Goal: Task Accomplishment & Management: Complete application form

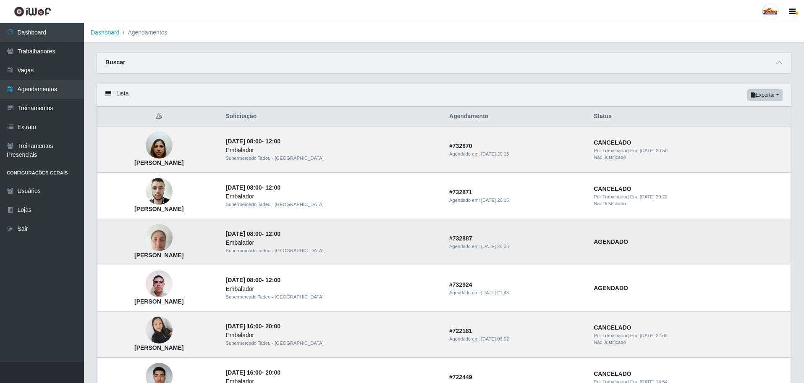
scroll to position [42, 0]
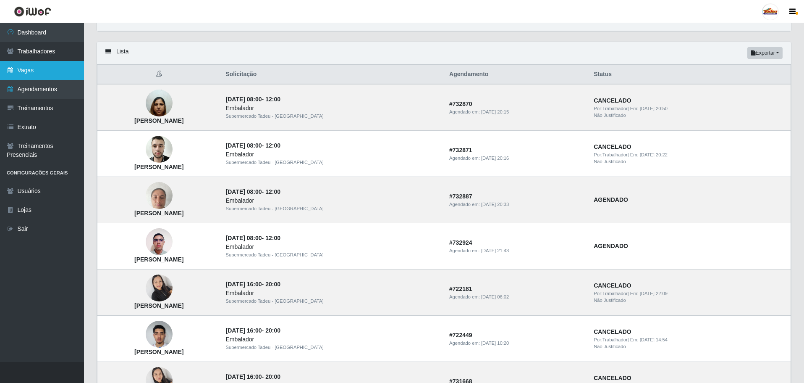
click at [24, 69] on link "Vagas" at bounding box center [42, 70] width 84 height 19
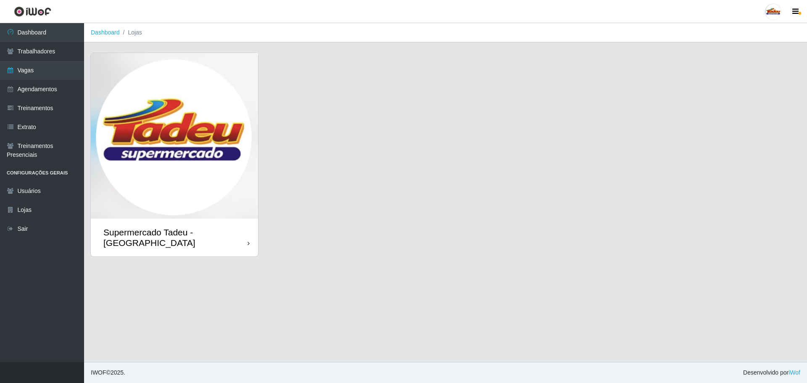
click at [214, 204] on img at bounding box center [174, 136] width 167 height 166
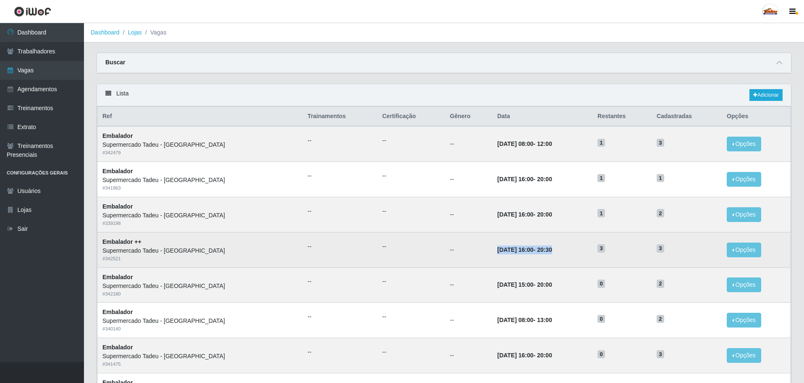
drag, startPoint x: 485, startPoint y: 245, endPoint x: 574, endPoint y: 244, distance: 89.1
click at [574, 244] on tr "Embalador ++ Supermercado Tadeu - [GEOGRAPHIC_DATA] # 342521 -- -- -- [DATE] 16…" at bounding box center [444, 249] width 694 height 35
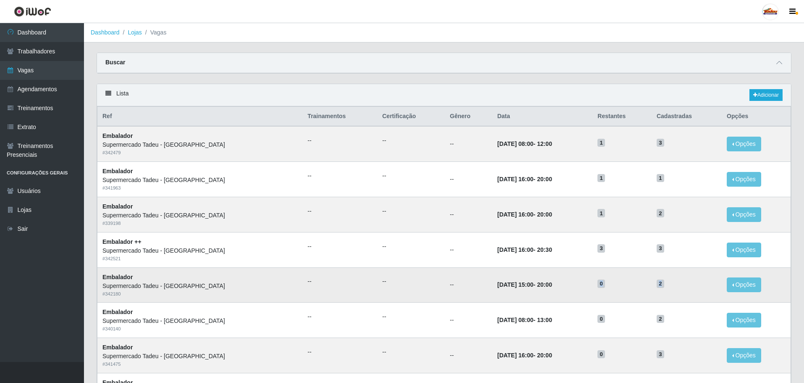
drag, startPoint x: 667, startPoint y: 285, endPoint x: 534, endPoint y: 284, distance: 132.3
click at [534, 284] on tr "Embalador Supermercado Tadeu - [GEOGRAPHIC_DATA] # 342180 -- -- -- [DATE] 15:00…" at bounding box center [444, 284] width 694 height 35
click at [598, 287] on span "0" at bounding box center [602, 283] width 8 height 8
drag, startPoint x: 39, startPoint y: 70, endPoint x: 51, endPoint y: 70, distance: 11.3
click at [39, 70] on link "Vagas" at bounding box center [42, 70] width 84 height 19
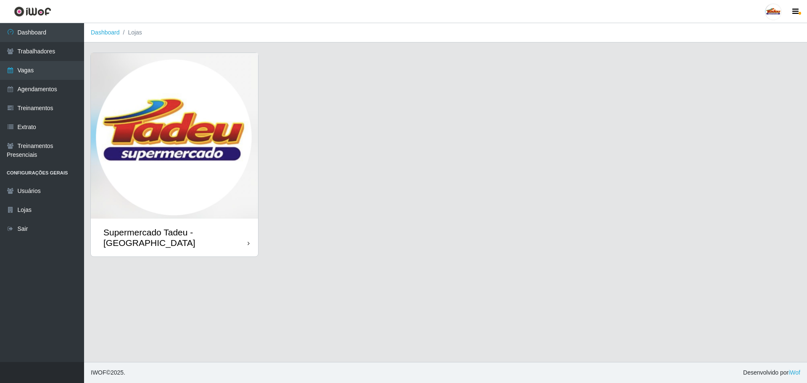
click at [155, 181] on img at bounding box center [174, 136] width 167 height 166
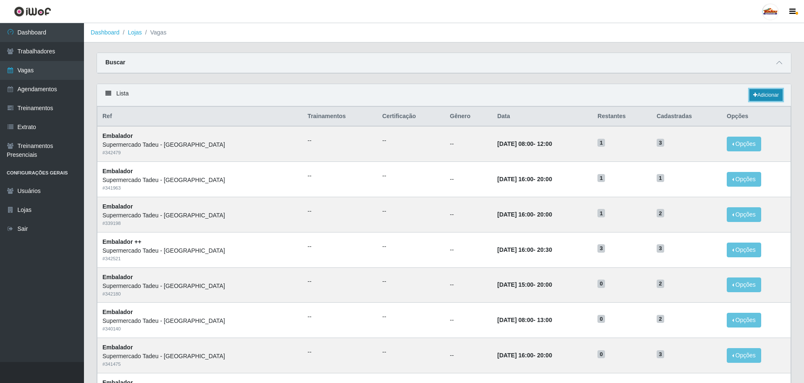
click at [778, 94] on link "Adicionar" at bounding box center [766, 95] width 33 height 12
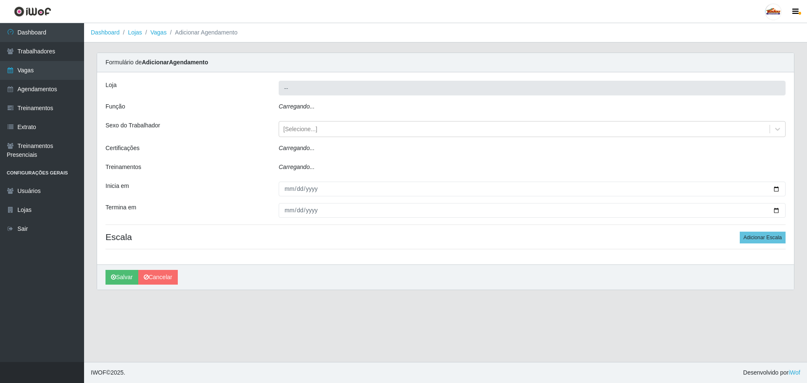
type input "Supermercado Tadeu - [GEOGRAPHIC_DATA]"
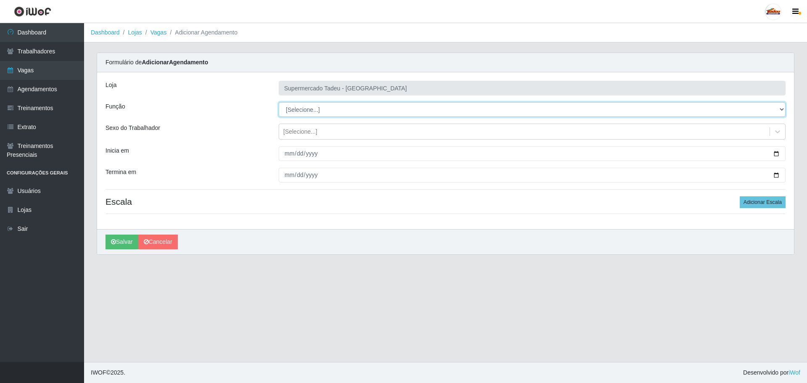
click at [308, 107] on select "[Selecione...] ASG ASG + ASG ++ Auxiliar de Estacionamento Auxiliar de Estacion…" at bounding box center [532, 109] width 507 height 15
select select "71"
click at [279, 102] on select "[Selecione...] ASG ASG + ASG ++ Auxiliar de Estacionamento Auxiliar de Estacion…" at bounding box center [532, 109] width 507 height 15
click at [303, 129] on div "[Selecione...]" at bounding box center [300, 131] width 34 height 9
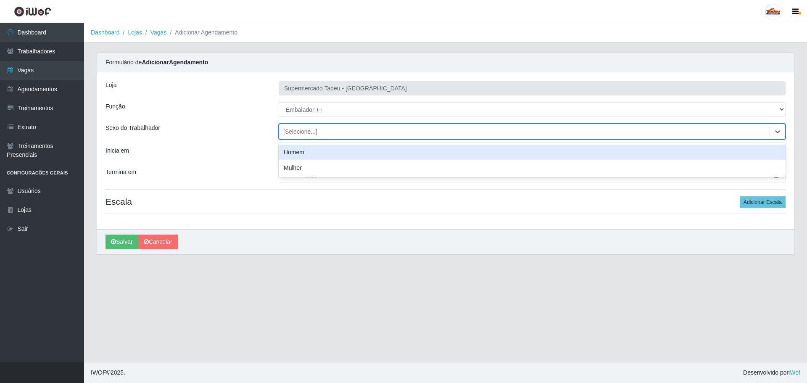
click at [303, 129] on div "[Selecione...]" at bounding box center [300, 131] width 34 height 9
click at [307, 156] on input "Inicia em" at bounding box center [532, 153] width 507 height 15
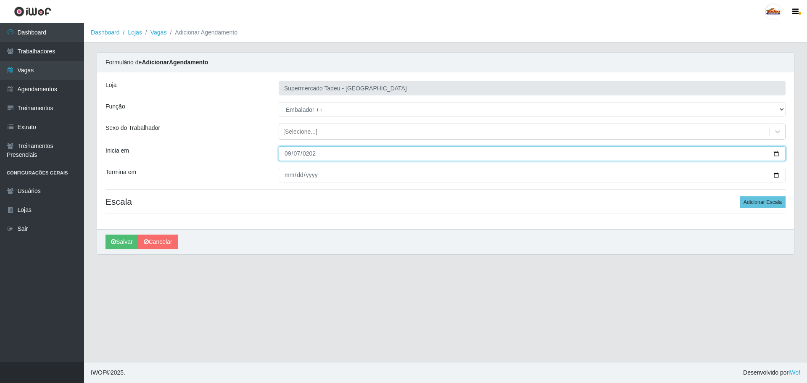
type input "[DATE]"
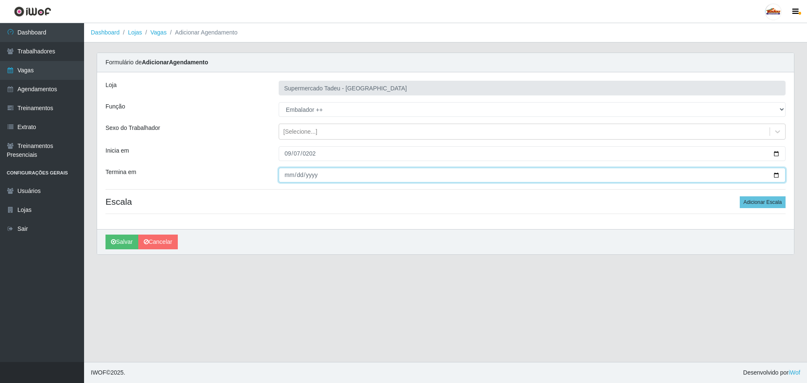
click at [290, 174] on input "Termina em" at bounding box center [532, 175] width 507 height 15
type input "[DATE]"
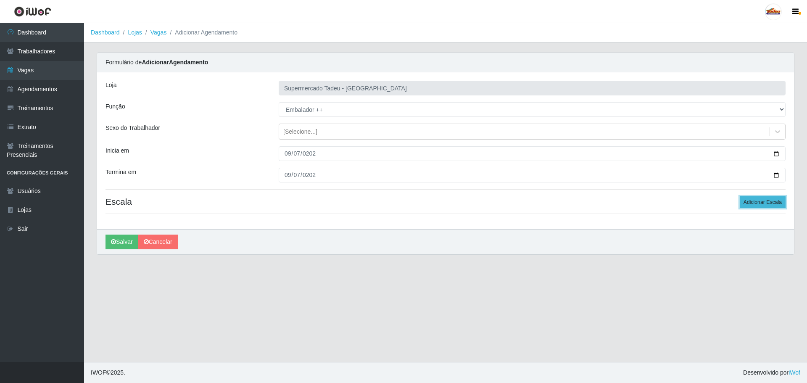
click at [757, 202] on button "Adicionar Escala" at bounding box center [762, 202] width 46 height 12
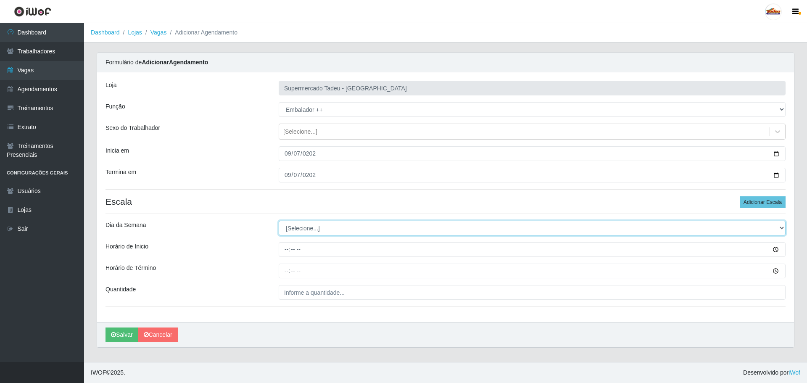
click at [292, 229] on select "[Selecione...] Segunda Terça Quarta Quinta Sexta Sábado Domingo" at bounding box center [532, 228] width 507 height 15
select select "0"
click at [279, 221] on select "[Selecione...] Segunda Terça Quarta Quinta Sexta Sábado Domingo" at bounding box center [532, 228] width 507 height 15
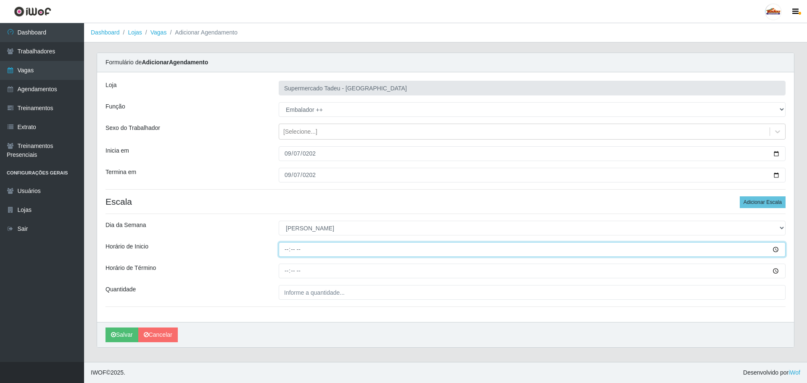
click at [290, 252] on input "Horário de Inicio" at bounding box center [532, 249] width 507 height 15
type input "07:00"
click at [289, 250] on input "Horário de Inicio" at bounding box center [532, 249] width 507 height 15
type input "08:00"
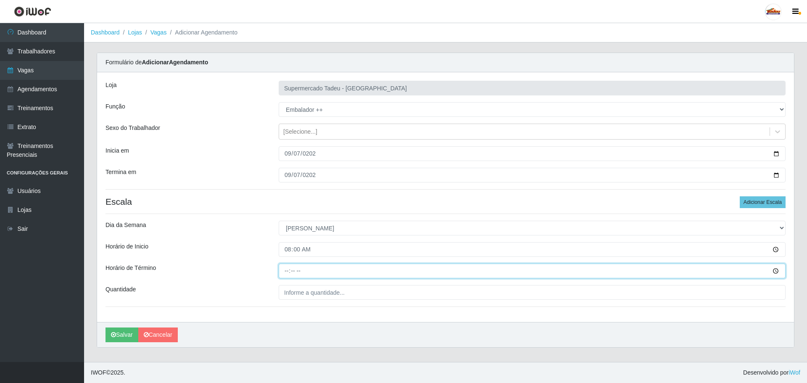
click at [286, 275] on input "Horário de Término" at bounding box center [532, 270] width 507 height 15
type input "12:00"
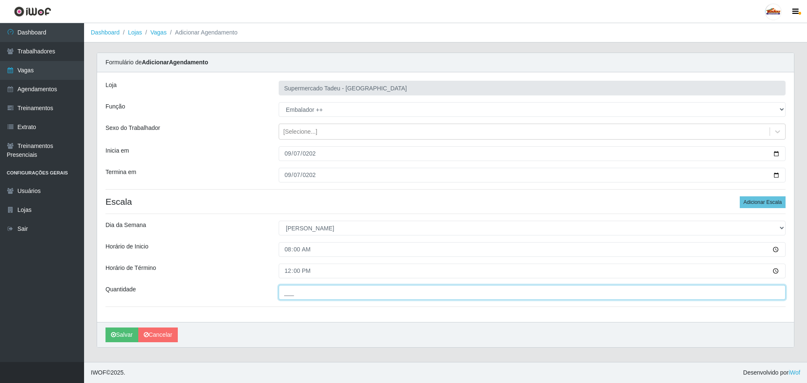
click at [296, 293] on input "___" at bounding box center [532, 292] width 507 height 15
type input "3__"
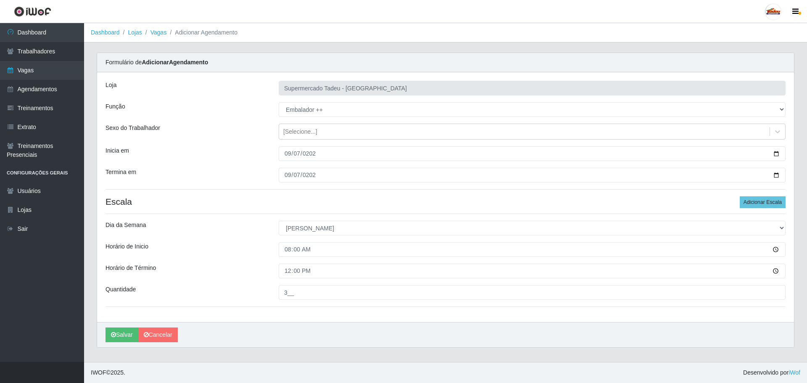
click at [191, 273] on div "Horário de Término" at bounding box center [185, 270] width 173 height 15
click at [122, 334] on button "Salvar" at bounding box center [121, 334] width 33 height 15
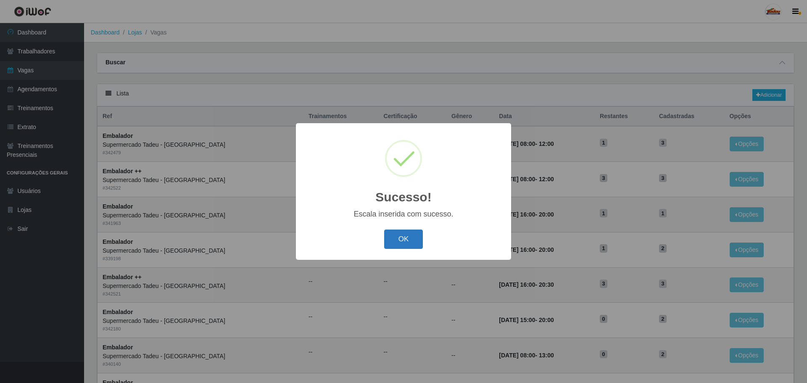
click at [406, 240] on button "OK" at bounding box center [403, 239] width 39 height 20
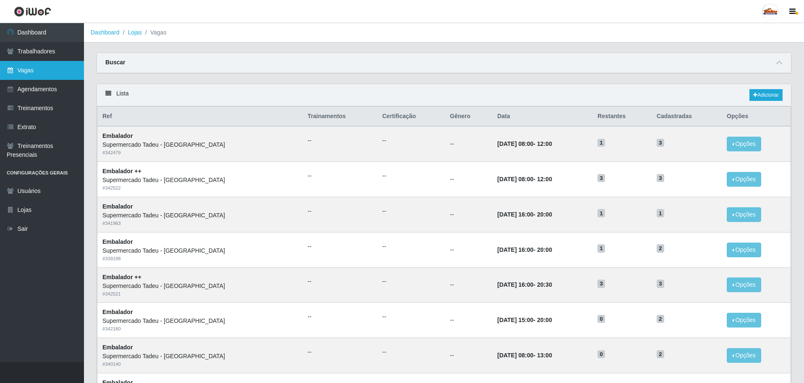
click at [28, 67] on link "Vagas" at bounding box center [42, 70] width 84 height 19
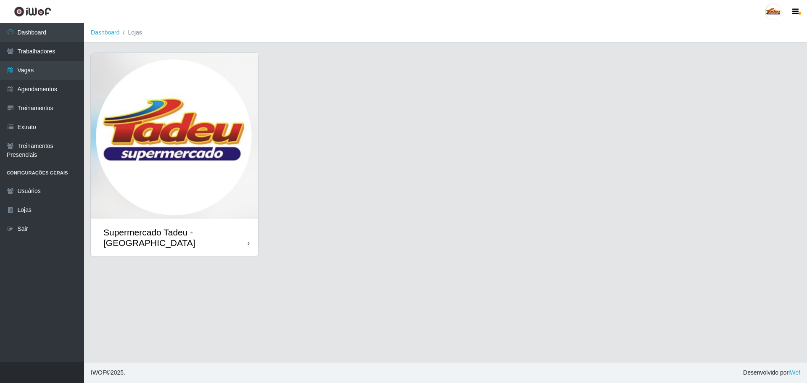
click at [249, 179] on img at bounding box center [174, 136] width 167 height 166
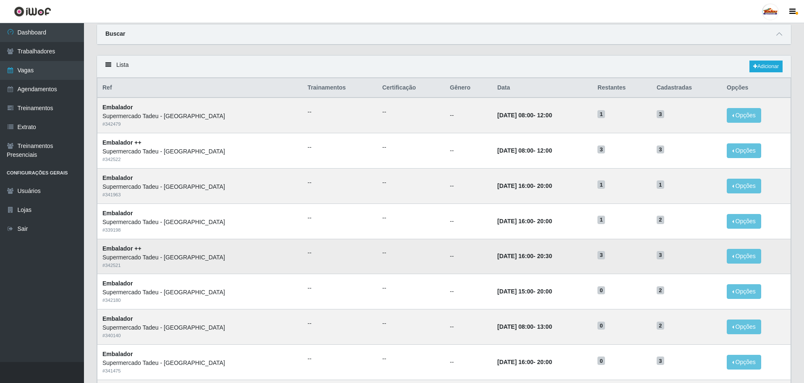
scroll to position [42, 0]
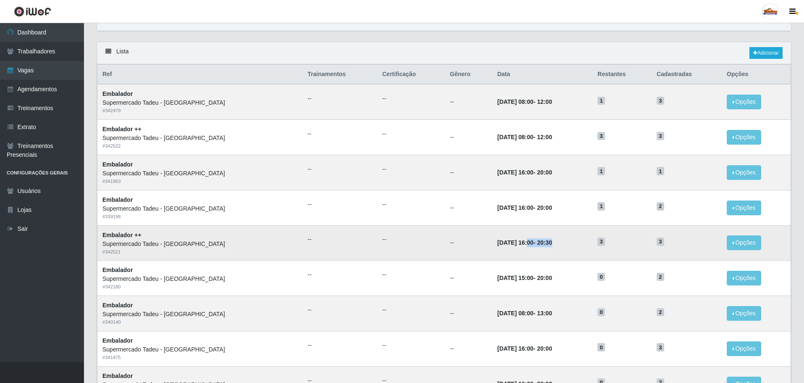
drag, startPoint x: 492, startPoint y: 242, endPoint x: 589, endPoint y: 242, distance: 96.6
click at [589, 242] on tr "Embalador ++ Supermercado Tadeu - [GEOGRAPHIC_DATA] # 342521 -- -- -- [DATE] 16…" at bounding box center [444, 242] width 694 height 35
click at [24, 75] on link "Vagas" at bounding box center [42, 70] width 84 height 19
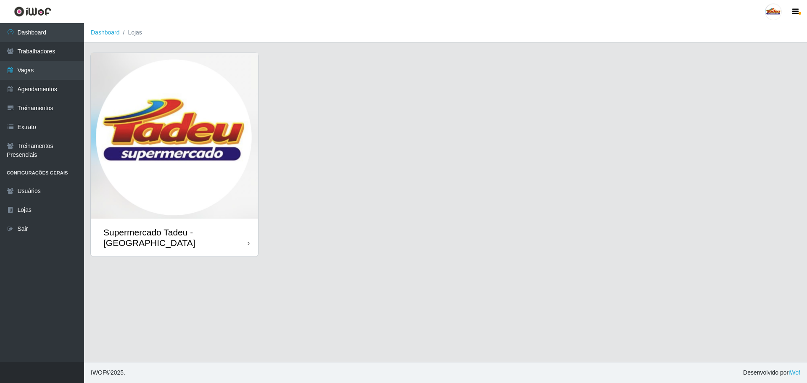
click at [242, 181] on img at bounding box center [174, 136] width 167 height 166
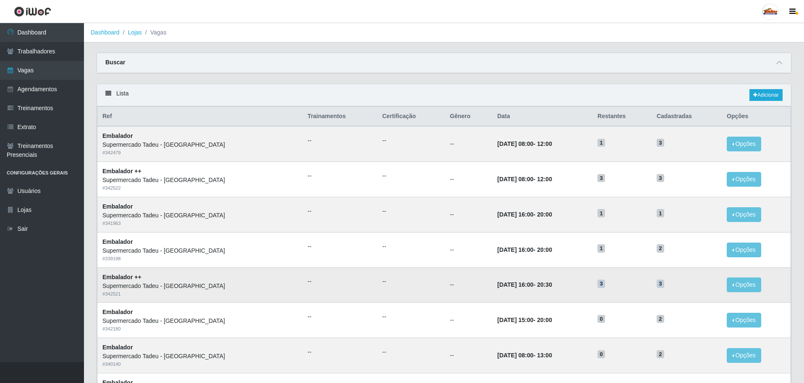
drag, startPoint x: 670, startPoint y: 288, endPoint x: 573, endPoint y: 286, distance: 97.9
click at [573, 286] on tr "Embalador ++ Supermercado Tadeu - [GEOGRAPHIC_DATA] # 342521 -- -- -- [DATE] 16…" at bounding box center [444, 284] width 694 height 35
click at [581, 284] on td "[DATE] 16:00 - 20:30" at bounding box center [542, 284] width 100 height 35
drag, startPoint x: 684, startPoint y: 287, endPoint x: 547, endPoint y: 281, distance: 137.5
click at [547, 281] on tr "Embalador ++ Supermercado Tadeu - [GEOGRAPHIC_DATA] # 342521 -- -- -- [DATE] 16…" at bounding box center [444, 284] width 694 height 35
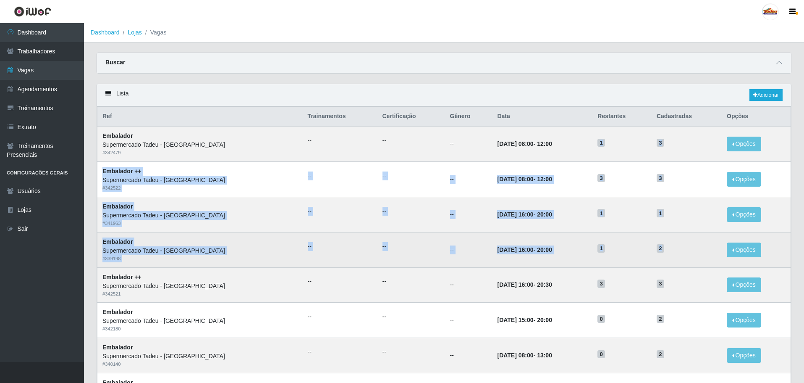
drag, startPoint x: 575, startPoint y: 142, endPoint x: 688, endPoint y: 242, distance: 151.2
click at [688, 242] on tbody "Embalador Supermercado Tadeu - [GEOGRAPHIC_DATA] # 342479 -- -- -- [DATE] 08:00…" at bounding box center [444, 390] width 694 height 528
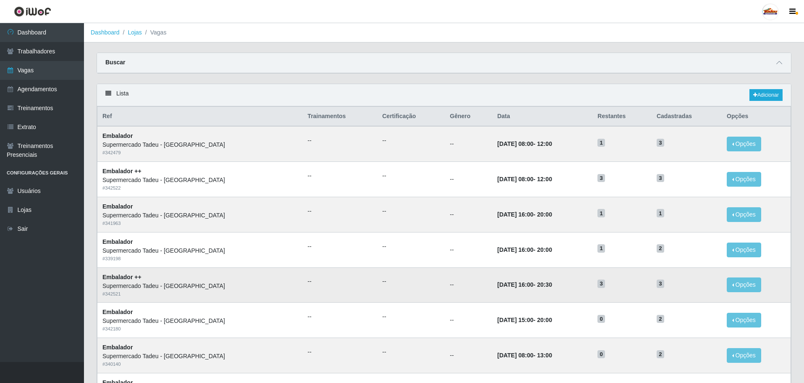
click at [659, 277] on td "3" at bounding box center [687, 284] width 70 height 35
drag, startPoint x: 667, startPoint y: 287, endPoint x: 502, endPoint y: 284, distance: 165.5
click at [502, 284] on tr "Embalador ++ Supermercado Tadeu - [GEOGRAPHIC_DATA] # 342521 -- -- -- [DATE] 16…" at bounding box center [444, 284] width 694 height 35
click at [303, 160] on td "--" at bounding box center [340, 143] width 75 height 35
click at [38, 124] on link "Extrato" at bounding box center [42, 127] width 84 height 19
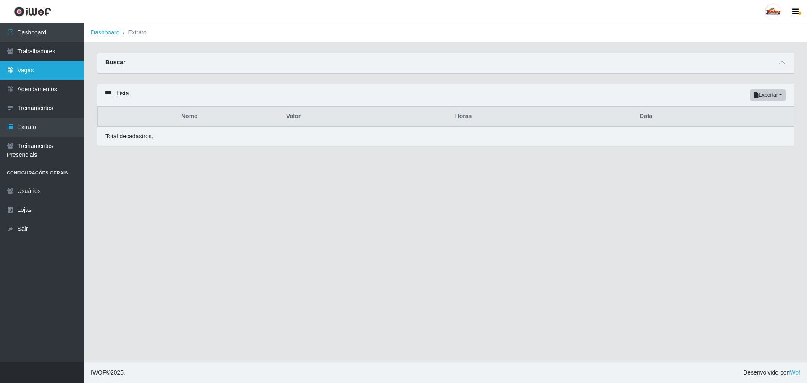
click at [41, 71] on link "Vagas" at bounding box center [42, 70] width 84 height 19
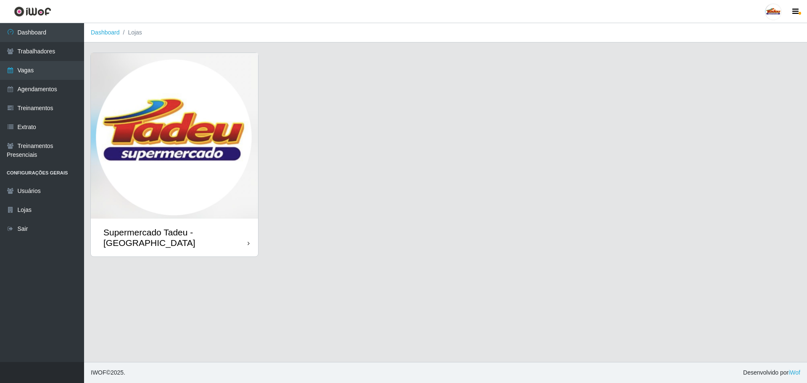
click at [170, 184] on img at bounding box center [174, 136] width 167 height 166
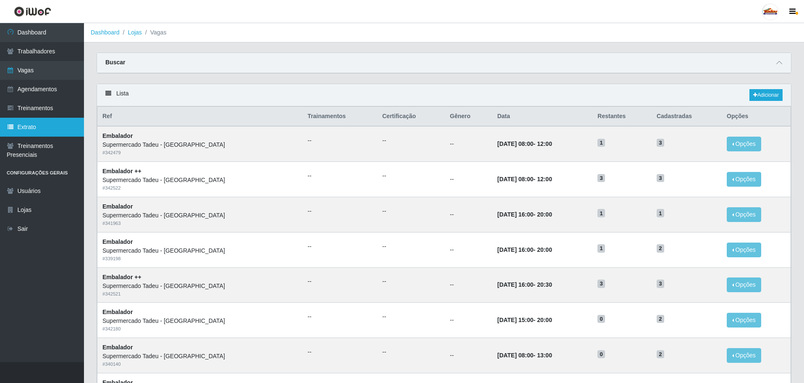
click at [39, 124] on link "Extrato" at bounding box center [42, 127] width 84 height 19
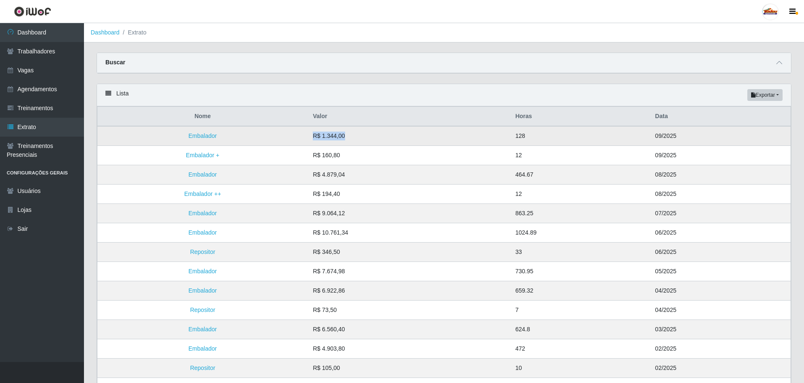
drag, startPoint x: 320, startPoint y: 136, endPoint x: 370, endPoint y: 135, distance: 50.0
click at [370, 135] on td "R$ 1.344,00" at bounding box center [409, 136] width 202 height 20
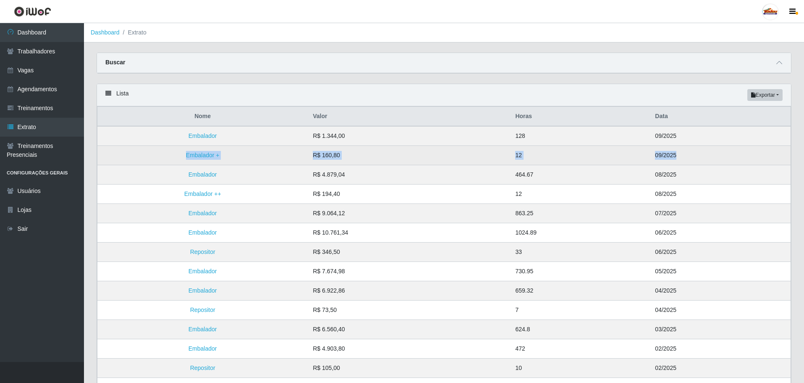
drag, startPoint x: 690, startPoint y: 152, endPoint x: 690, endPoint y: 158, distance: 5.5
click at [690, 158] on tbody "Embalador R$ 1.344,00 128 09/2025 Embalador + R$ 160,80 12 09/2025 Embalador R$…" at bounding box center [444, 271] width 694 height 290
click at [370, 160] on td "R$ 160,80" at bounding box center [409, 155] width 202 height 19
drag, startPoint x: 189, startPoint y: 133, endPoint x: 742, endPoint y: 162, distance: 553.5
click at [742, 162] on tbody "Embalador R$ 1.344,00 128 09/2025 Embalador + R$ 160,80 12 09/2025 Embalador R$…" at bounding box center [444, 271] width 694 height 290
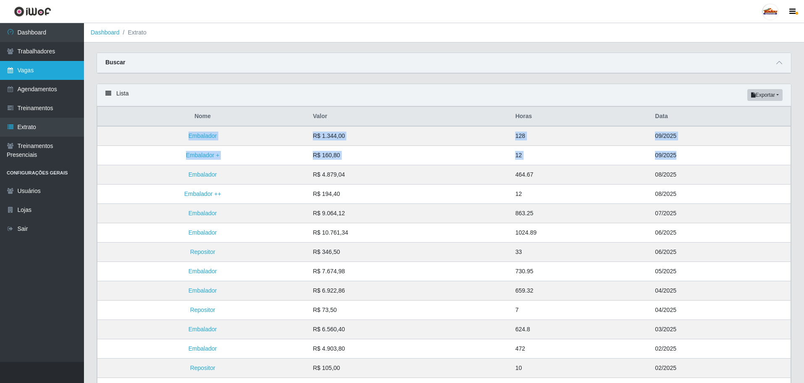
click at [17, 66] on link "Vagas" at bounding box center [42, 70] width 84 height 19
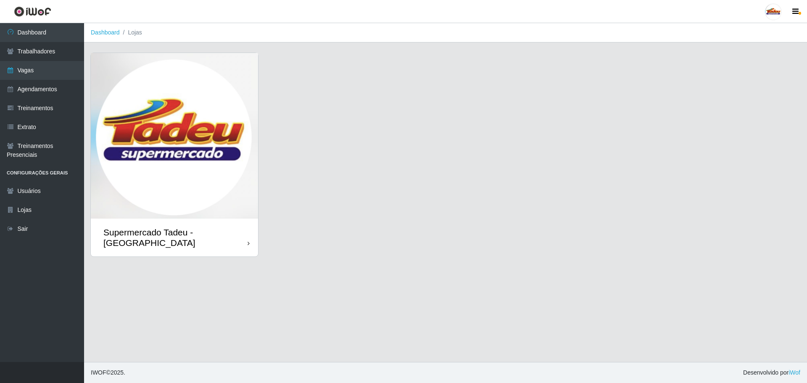
click at [171, 156] on img at bounding box center [174, 136] width 167 height 166
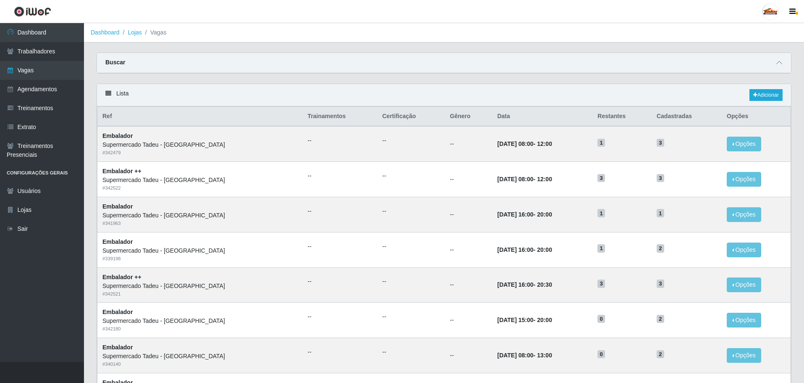
click at [485, 47] on main "Dashboard Lojas Vagas Carregando... Buscar Início em Término em Função [Selecio…" at bounding box center [444, 356] width 720 height 667
click at [26, 67] on link "Vagas" at bounding box center [42, 70] width 84 height 19
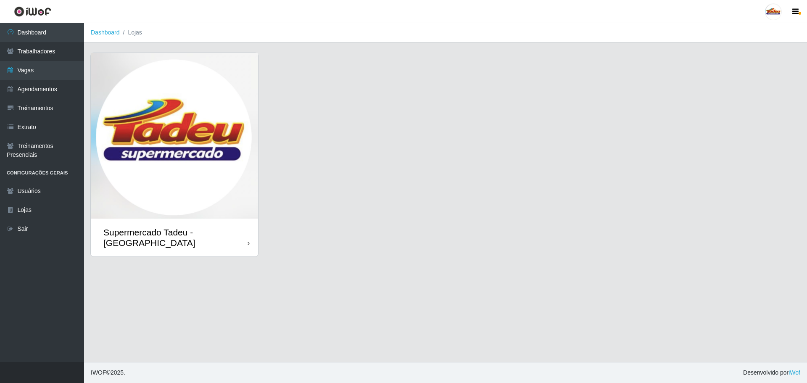
click at [193, 171] on img at bounding box center [174, 136] width 167 height 166
